Goal: Navigation & Orientation: Understand site structure

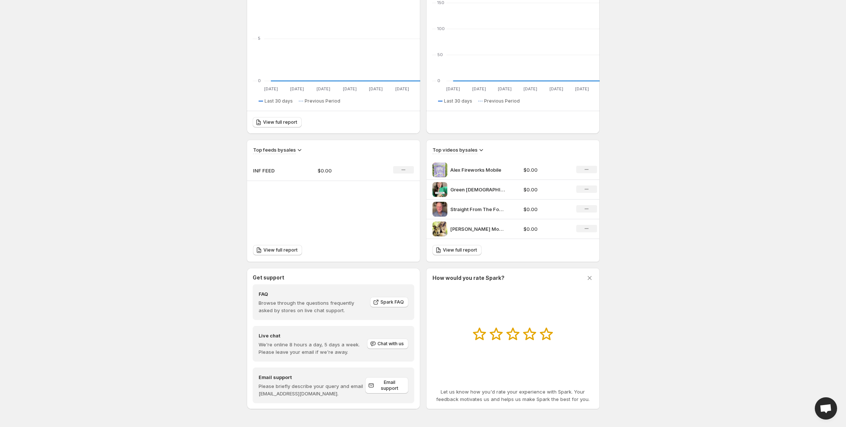
scroll to position [165, 0]
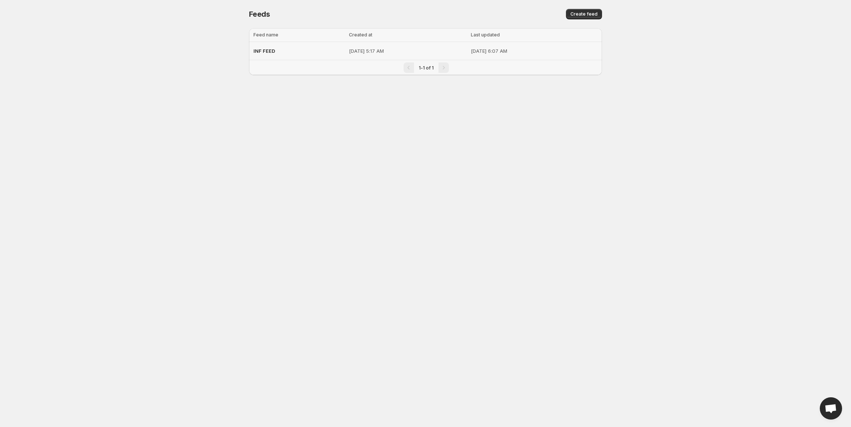
click at [253, 54] on span "INF FEED" at bounding box center [264, 51] width 22 height 6
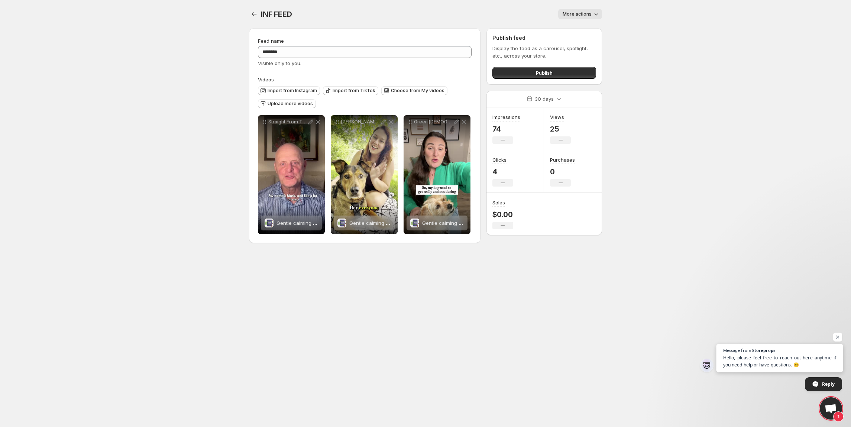
click at [735, 362] on span "Hello, please feel free to reach out here anytime if you need help or have ques…" at bounding box center [779, 361] width 113 height 14
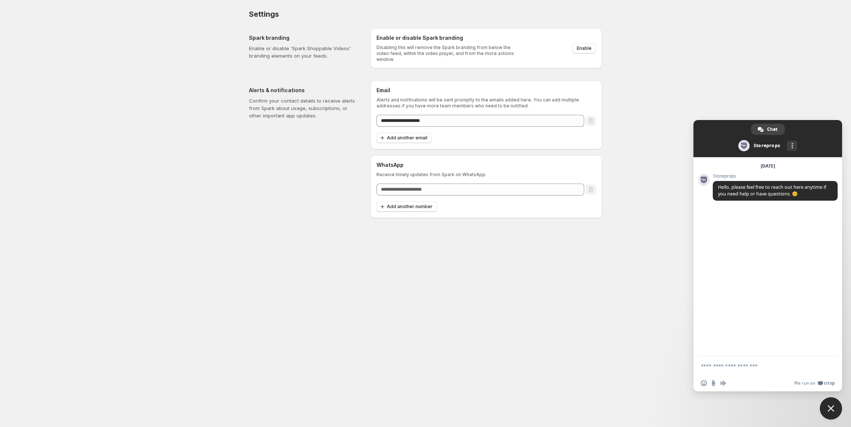
click at [50, 292] on body "**********" at bounding box center [425, 213] width 851 height 427
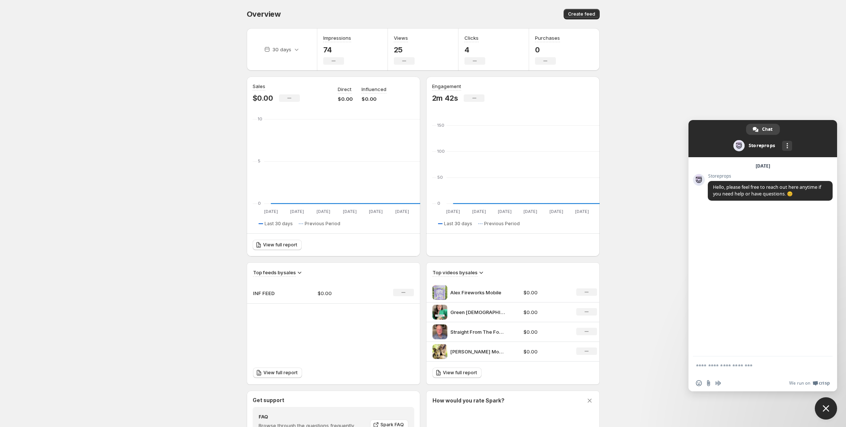
drag, startPoint x: 3, startPoint y: 304, endPoint x: 64, endPoint y: 300, distance: 61.4
click at [64, 300] on body "Home Feeds Videos Subscription Settings Overview. This page is ready Overview C…" at bounding box center [423, 213] width 846 height 427
